Goal: Transaction & Acquisition: Purchase product/service

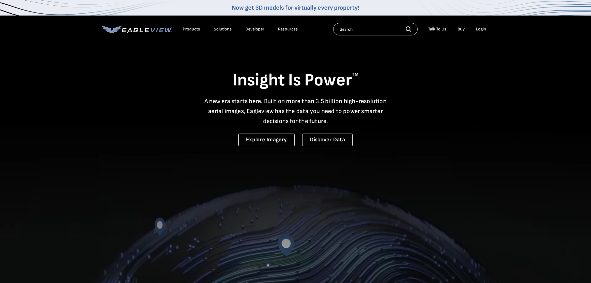
click at [479, 29] on div "Login" at bounding box center [481, 29] width 10 height 6
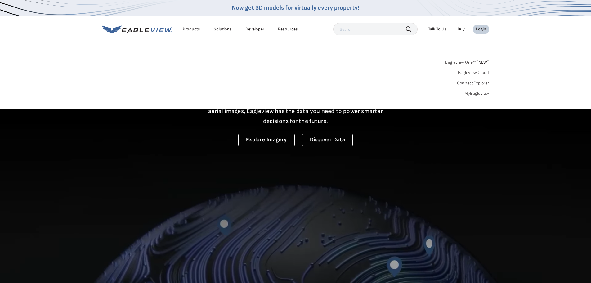
click at [482, 28] on div "Login" at bounding box center [481, 29] width 10 height 6
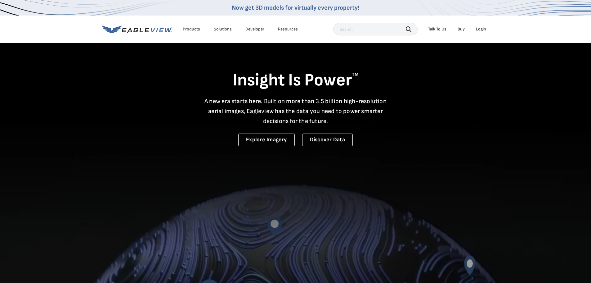
click at [480, 29] on div "Login" at bounding box center [481, 29] width 10 height 6
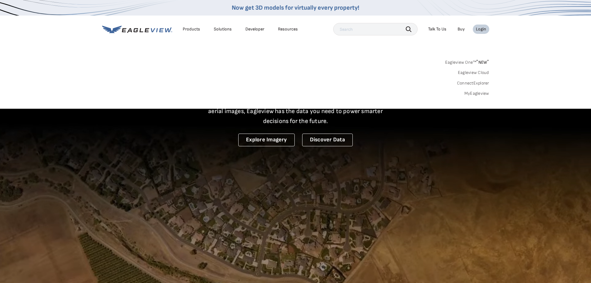
click at [472, 92] on link "MyEagleview" at bounding box center [476, 94] width 25 height 6
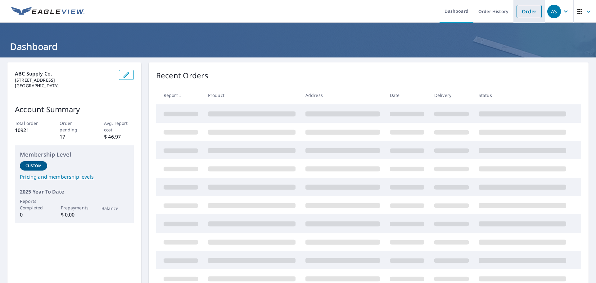
click at [527, 14] on link "Order" at bounding box center [528, 11] width 25 height 13
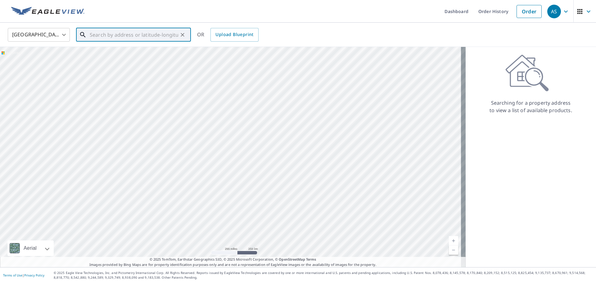
paste input "[STREET_ADDRESS]"
click at [155, 57] on p "[GEOGRAPHIC_DATA]" at bounding box center [136, 59] width 97 height 6
type input "[STREET_ADDRESS]"
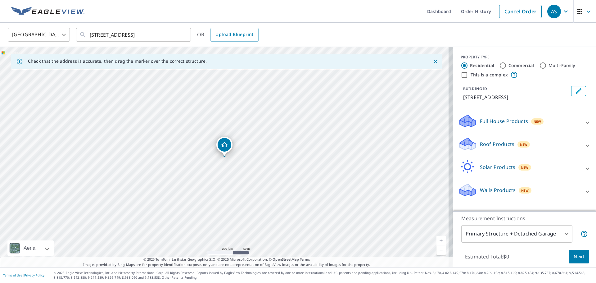
click at [583, 126] on icon at bounding box center [586, 122] width 7 height 7
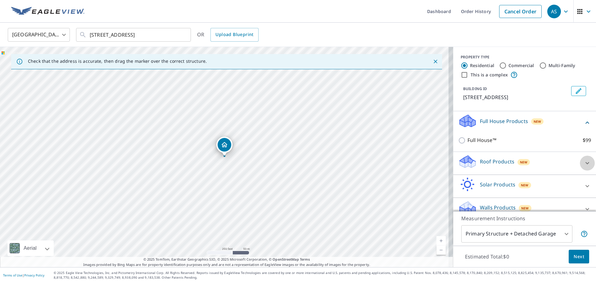
click at [583, 167] on icon at bounding box center [586, 162] width 7 height 7
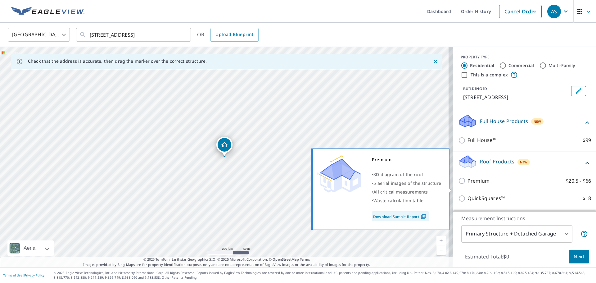
click at [476, 185] on p "Premium" at bounding box center [478, 181] width 22 height 8
click at [467, 184] on input "Premium $20.5 - $66" at bounding box center [462, 180] width 9 height 7
checkbox input "true"
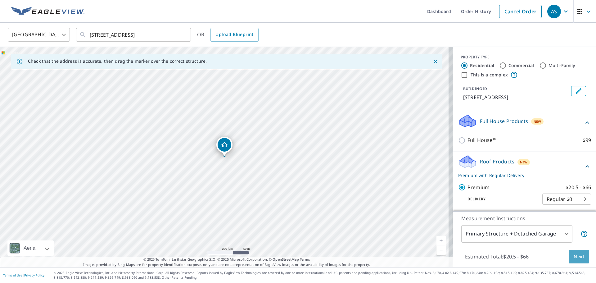
click at [576, 258] on span "Next" at bounding box center [578, 257] width 11 height 8
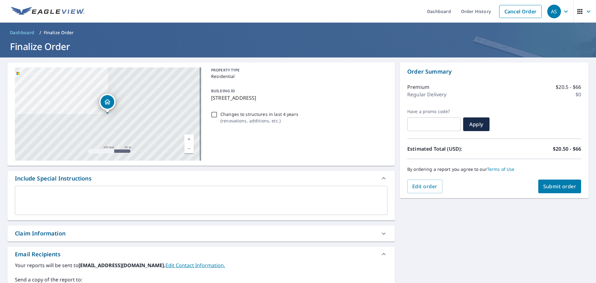
scroll to position [112, 0]
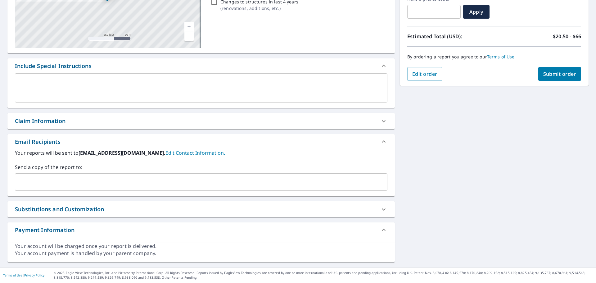
click at [69, 182] on input "text" at bounding box center [196, 182] width 357 height 12
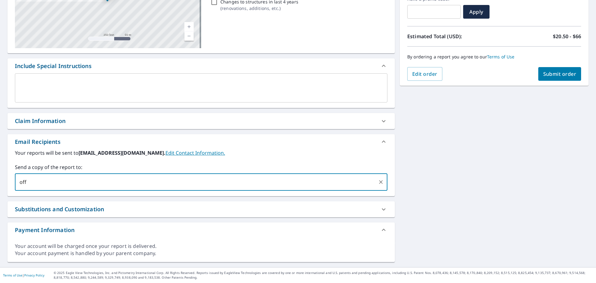
type input "[EMAIL_ADDRESS][DOMAIN_NAME]"
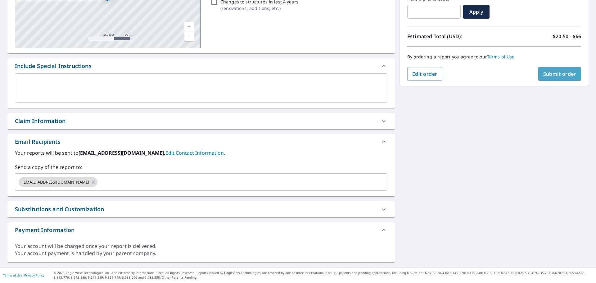
click at [555, 76] on span "Submit order" at bounding box center [559, 73] width 33 height 7
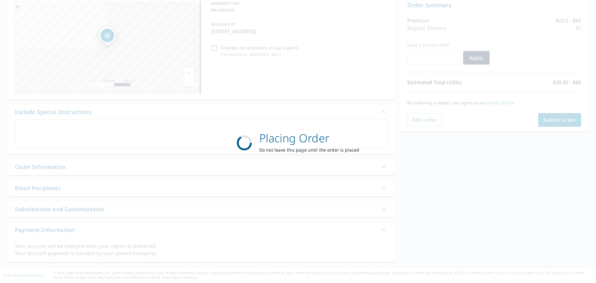
scroll to position [66, 0]
